Goal: Communication & Community: Answer question/provide support

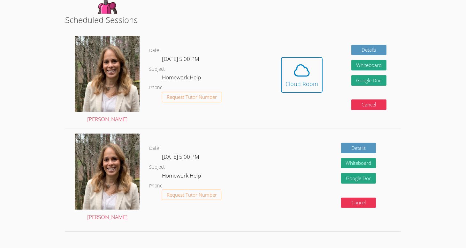
scroll to position [128, 0]
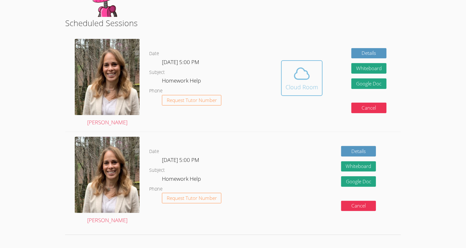
click at [306, 65] on icon at bounding box center [302, 74] width 18 height 18
click at [290, 71] on span at bounding box center [301, 74] width 33 height 18
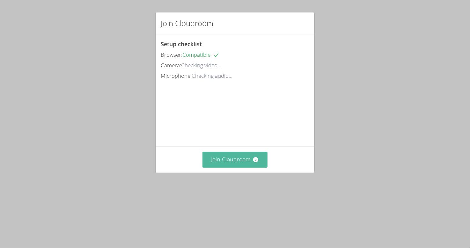
click at [233, 168] on button "Join Cloudroom" at bounding box center [235, 160] width 65 height 16
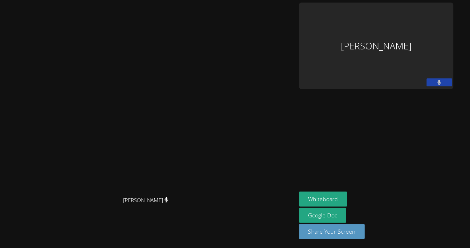
click at [428, 30] on div "Keoni Rizzo" at bounding box center [376, 46] width 154 height 87
click at [453, 79] on button at bounding box center [440, 83] width 26 height 8
click at [443, 80] on icon at bounding box center [439, 82] width 7 height 5
click at [442, 80] on icon at bounding box center [440, 82] width 4 height 5
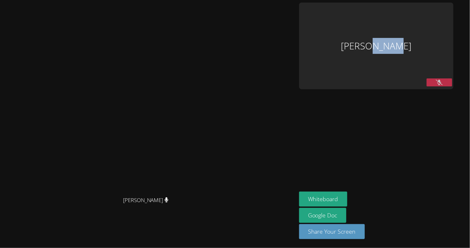
click at [443, 80] on icon at bounding box center [439, 82] width 7 height 5
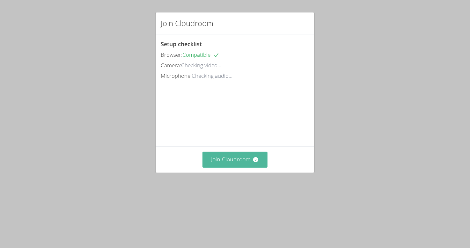
click at [219, 168] on button "Join Cloudroom" at bounding box center [235, 160] width 65 height 16
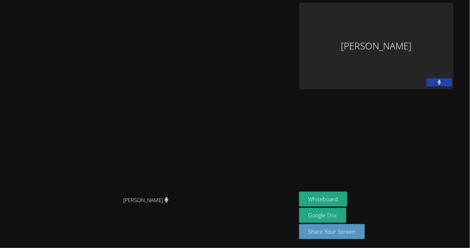
click at [196, 172] on video at bounding box center [149, 111] width 96 height 164
click at [348, 194] on button "Whiteboard" at bounding box center [323, 199] width 48 height 15
click at [445, 79] on button at bounding box center [440, 83] width 26 height 8
click at [437, 44] on div "Keoni Rizzo" at bounding box center [376, 46] width 154 height 87
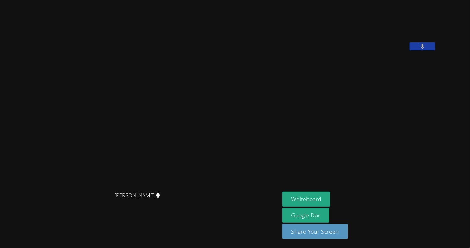
click at [436, 50] on button at bounding box center [423, 46] width 26 height 8
click at [426, 49] on icon at bounding box center [423, 46] width 7 height 5
click at [158, 200] on span "Sandra Davis" at bounding box center [138, 195] width 46 height 9
click at [328, 195] on button "Whiteboard" at bounding box center [306, 199] width 48 height 15
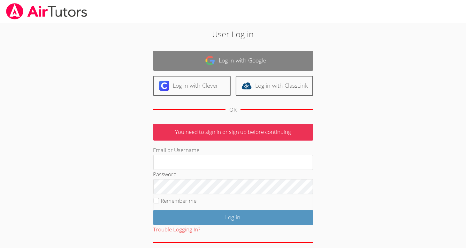
click at [217, 64] on link "Log in with Google" at bounding box center [233, 61] width 160 height 20
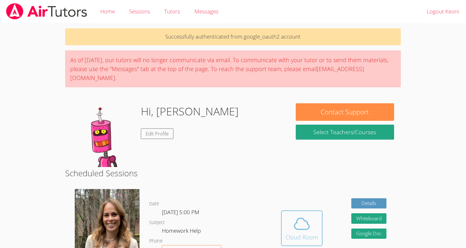
click at [291, 217] on span at bounding box center [301, 224] width 33 height 18
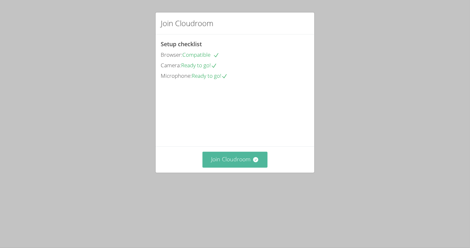
click at [241, 168] on button "Join Cloudroom" at bounding box center [235, 160] width 65 height 16
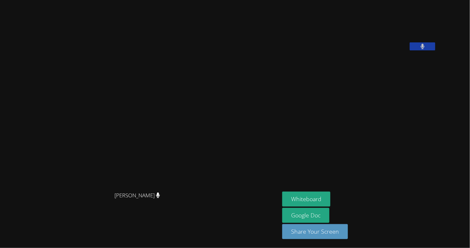
drag, startPoint x: 412, startPoint y: 0, endPoint x: 247, endPoint y: 123, distance: 206.3
click at [188, 123] on video at bounding box center [140, 111] width 96 height 154
click at [330, 217] on link "Google Doc" at bounding box center [305, 215] width 47 height 15
click at [425, 49] on icon at bounding box center [423, 46] width 4 height 5
click at [426, 49] on icon at bounding box center [423, 46] width 7 height 5
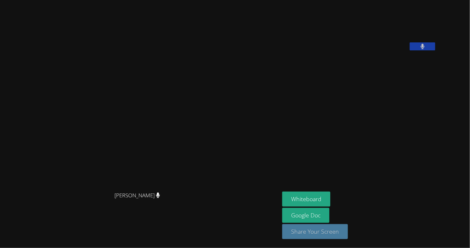
click at [337, 229] on button "Share Your Screen" at bounding box center [315, 231] width 66 height 15
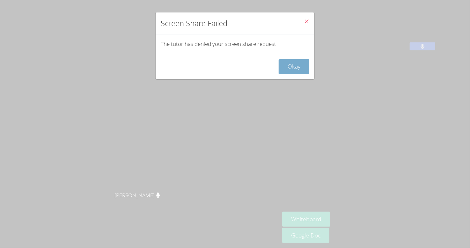
click at [283, 69] on button "Okay" at bounding box center [294, 66] width 31 height 15
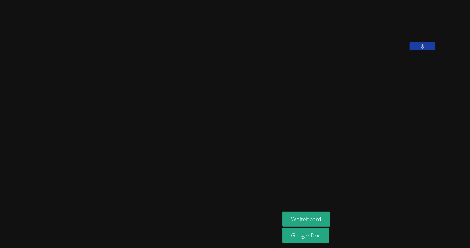
drag, startPoint x: 225, startPoint y: 9, endPoint x: 223, endPoint y: 86, distance: 76.6
click at [188, 86] on video at bounding box center [140, 111] width 96 height 154
click at [323, 214] on button "Whiteboard" at bounding box center [306, 219] width 48 height 15
click at [385, 235] on div "Whiteboard Google Doc" at bounding box center [359, 228] width 154 height 33
click at [158, 214] on div "[PERSON_NAME]" at bounding box center [140, 202] width 275 height 26
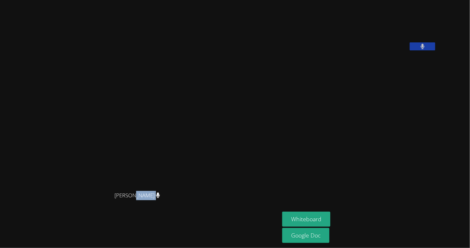
click at [158, 214] on div "[PERSON_NAME]" at bounding box center [140, 202] width 275 height 26
click at [419, 233] on div "Whiteboard Google Doc" at bounding box center [359, 228] width 154 height 33
click at [190, 211] on div "[PERSON_NAME]" at bounding box center [140, 202] width 275 height 26
click at [343, 187] on aside "Keoni Rizzo Whiteboard Google Doc" at bounding box center [360, 124] width 160 height 248
click at [327, 216] on button "Whiteboard" at bounding box center [306, 219] width 48 height 15
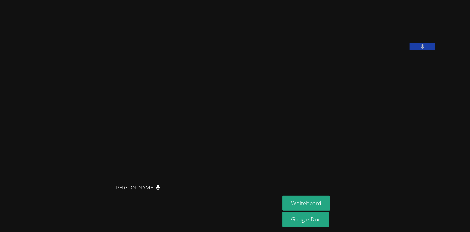
click at [214, 206] on div "[PERSON_NAME]" at bounding box center [140, 193] width 275 height 26
click at [148, 180] on video at bounding box center [140, 103] width 275 height 154
drag, startPoint x: 387, startPoint y: 41, endPoint x: 389, endPoint y: 68, distance: 27.2
click at [378, 50] on video at bounding box center [330, 27] width 96 height 48
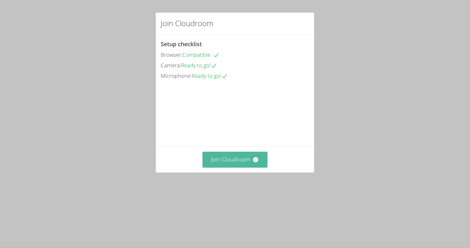
click at [232, 168] on button "Join Cloudroom" at bounding box center [235, 160] width 65 height 16
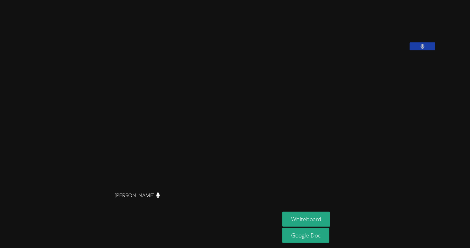
drag, startPoint x: 336, startPoint y: 218, endPoint x: 290, endPoint y: 199, distance: 50.2
click at [290, 199] on div "[PERSON_NAME] [PERSON_NAME] [PERSON_NAME] Whiteboard Google Doc" at bounding box center [235, 124] width 470 height 248
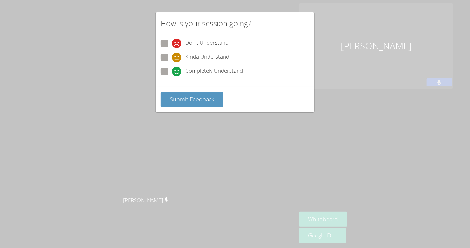
click at [180, 72] on icon at bounding box center [177, 72] width 10 height 10
click at [177, 72] on input "Completely Understand" at bounding box center [174, 70] width 5 height 5
radio input "true"
click at [197, 94] on button "Submit Feedback" at bounding box center [192, 99] width 63 height 15
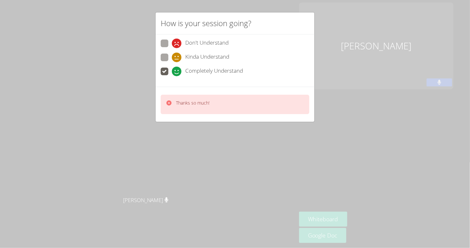
click at [328, 27] on div "How is your session going? Don't Understand Kinda Understand Completely Underst…" at bounding box center [235, 124] width 470 height 248
click at [434, 41] on div "How is your session going? Don't Understand Kinda Understand Completely Underst…" at bounding box center [235, 124] width 470 height 248
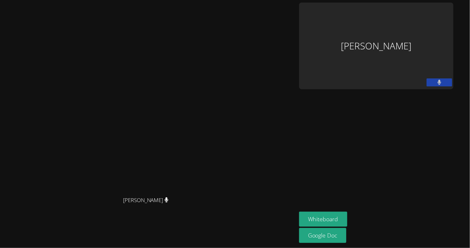
click at [429, 25] on div "[PERSON_NAME]" at bounding box center [376, 46] width 154 height 87
click at [418, 45] on div "[PERSON_NAME]" at bounding box center [376, 46] width 154 height 87
click at [168, 219] on div "[PERSON_NAME]" at bounding box center [149, 206] width 292 height 26
click at [440, 25] on div "[PERSON_NAME]" at bounding box center [376, 46] width 154 height 87
click at [411, 49] on div "[PERSON_NAME]" at bounding box center [376, 46] width 154 height 87
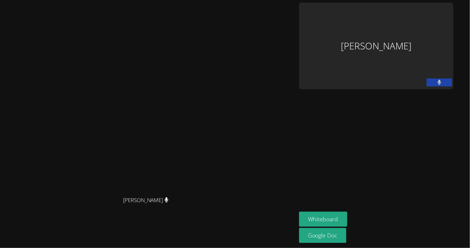
click at [444, 79] on button at bounding box center [440, 83] width 26 height 8
click at [426, 26] on div "[PERSON_NAME]" at bounding box center [376, 46] width 154 height 87
click at [440, 15] on div "[PERSON_NAME]" at bounding box center [376, 46] width 154 height 87
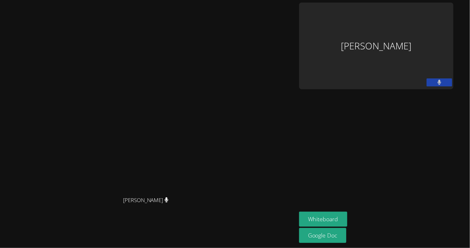
click at [422, 41] on div "[PERSON_NAME]" at bounding box center [376, 46] width 154 height 87
click at [196, 137] on video at bounding box center [149, 111] width 96 height 164
